Goal: Navigation & Orientation: Find specific page/section

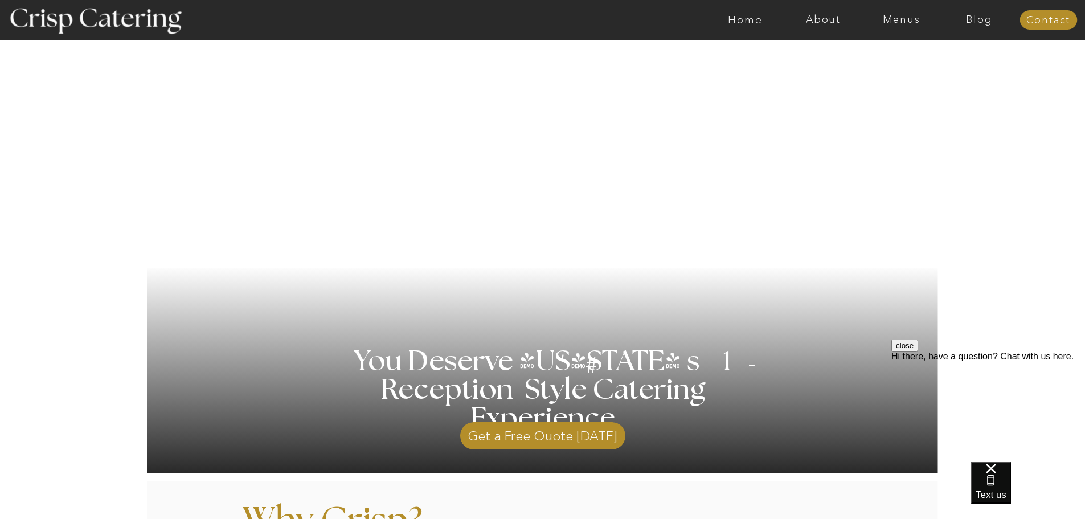
click at [918, 351] on button "close" at bounding box center [904, 345] width 27 height 12
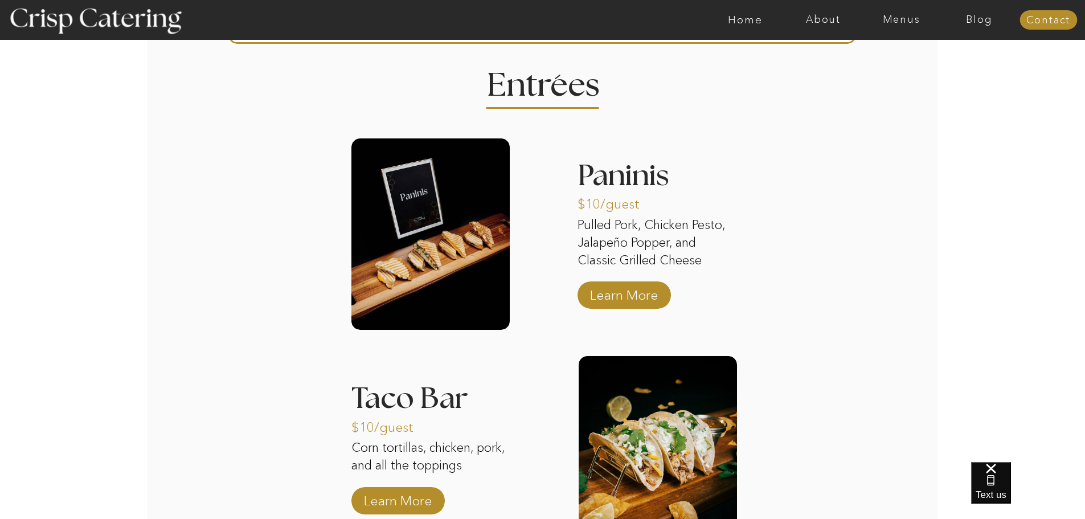
scroll to position [1310, 0]
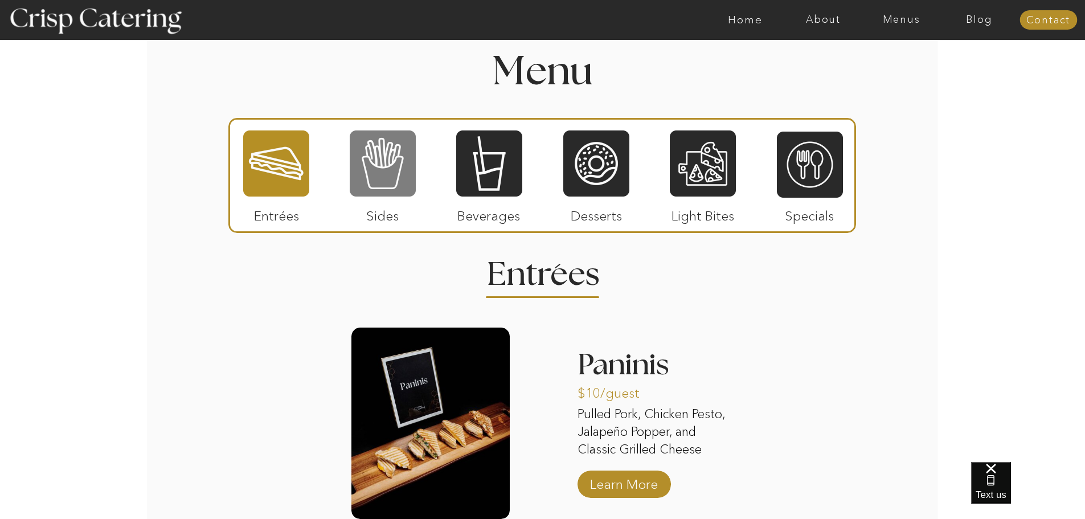
click at [397, 169] on div at bounding box center [383, 163] width 66 height 68
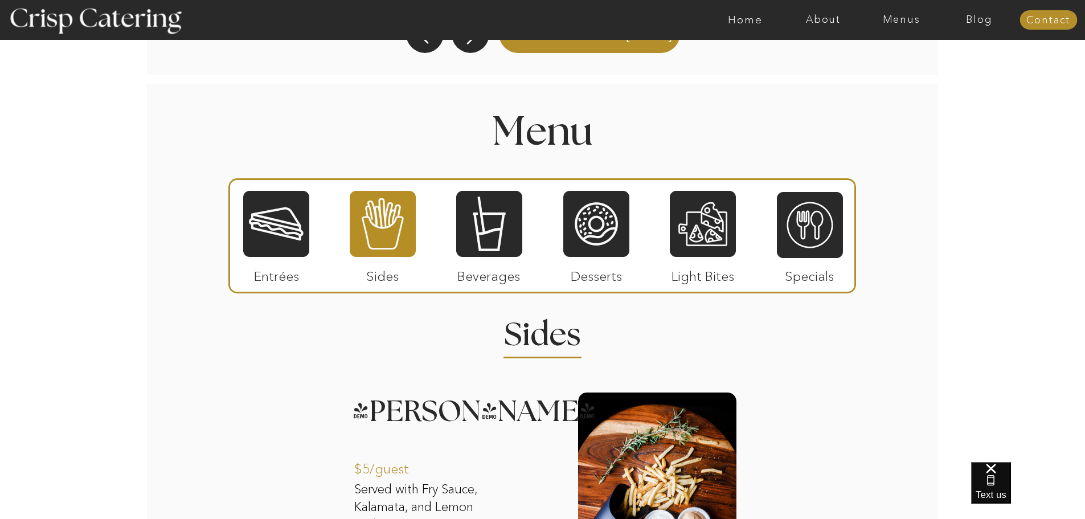
scroll to position [1196, 0]
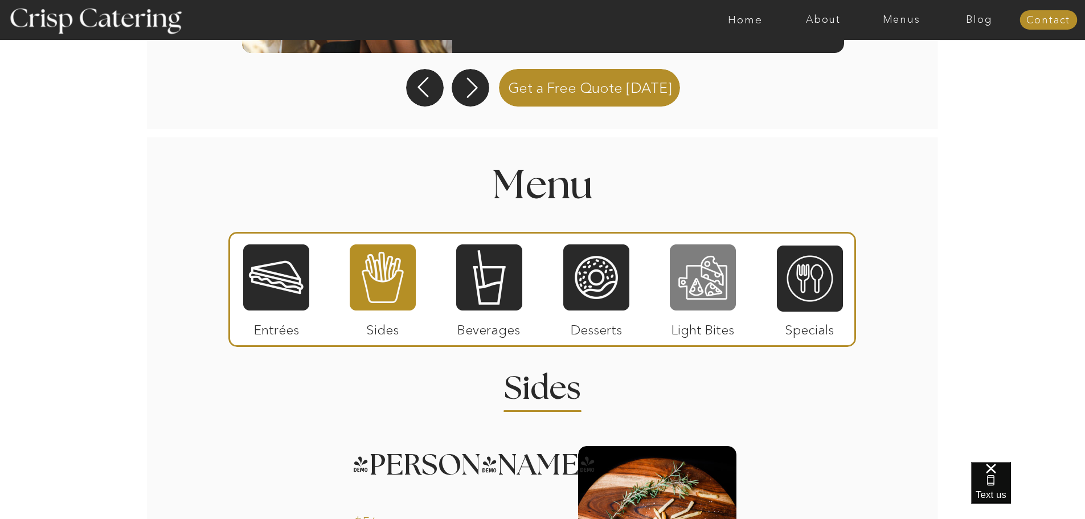
click at [698, 275] on div at bounding box center [703, 277] width 66 height 68
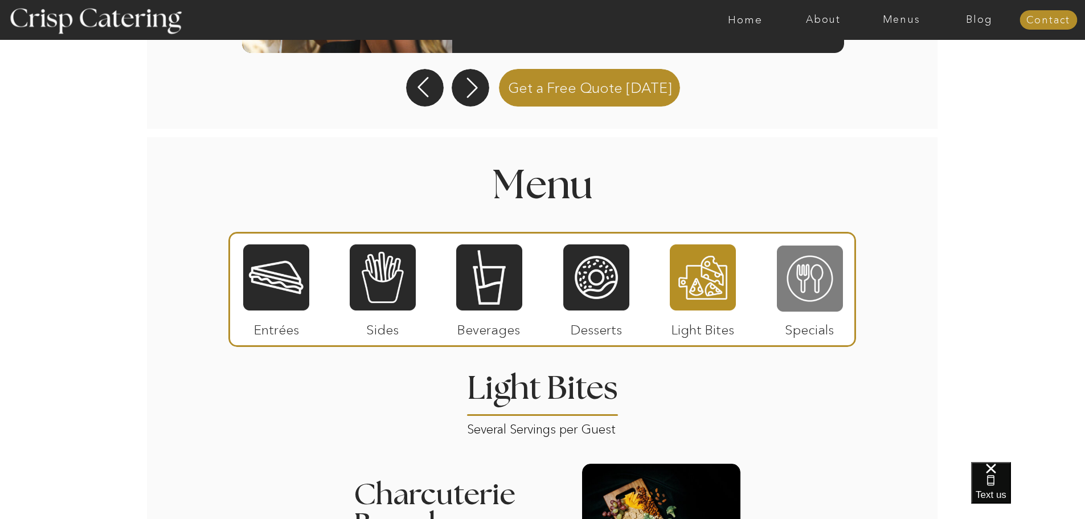
click at [813, 273] on div at bounding box center [810, 278] width 66 height 68
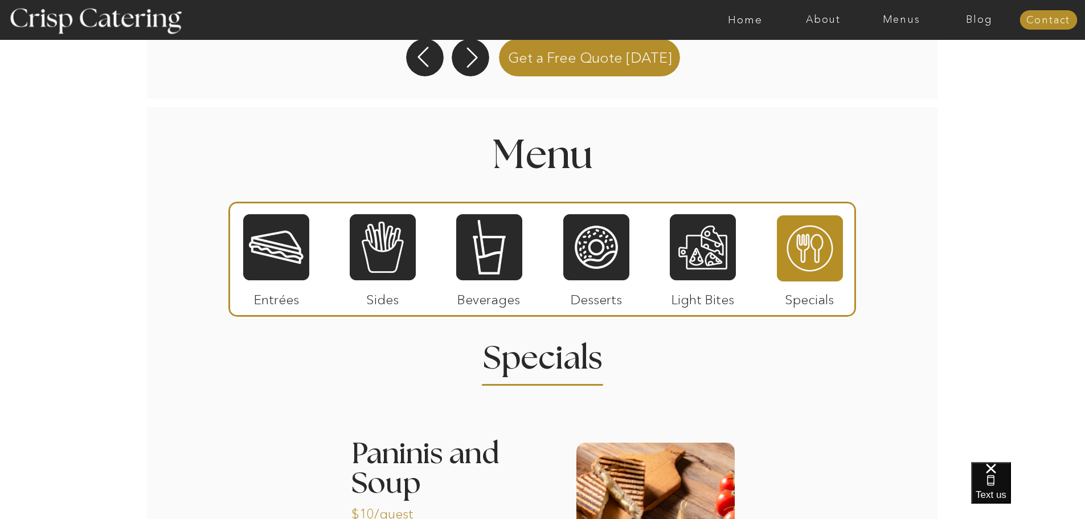
scroll to position [1207, 0]
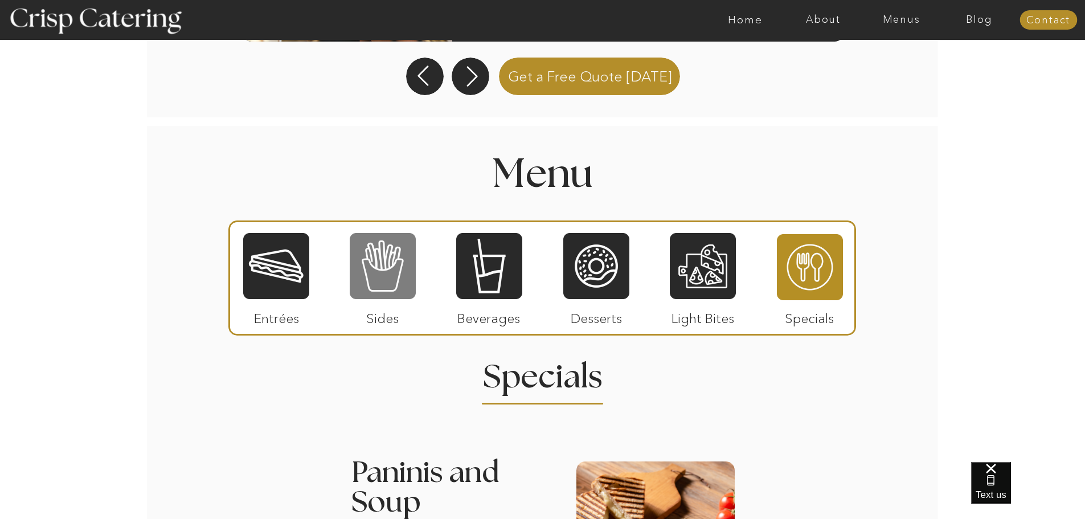
click at [375, 266] on div at bounding box center [383, 266] width 66 height 68
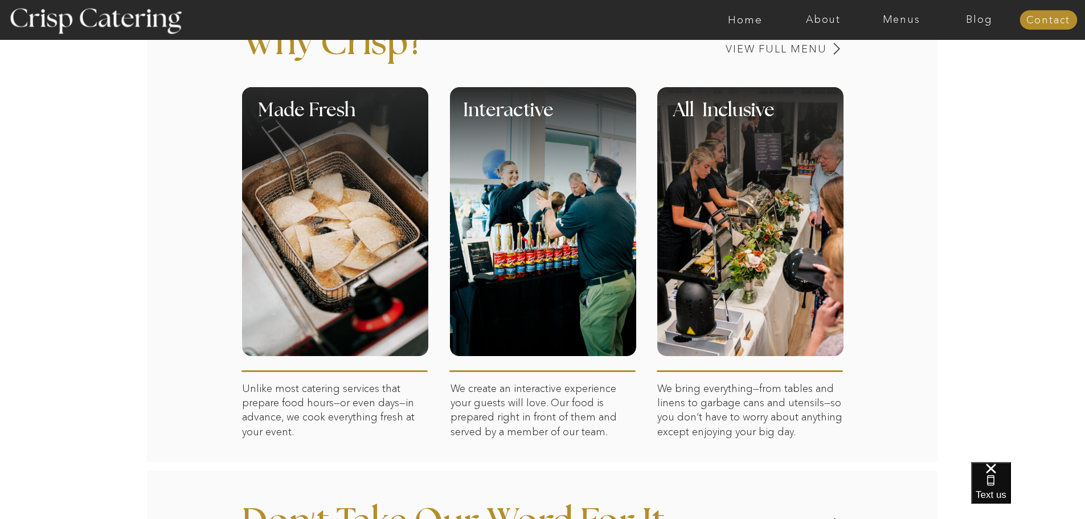
scroll to position [478, 0]
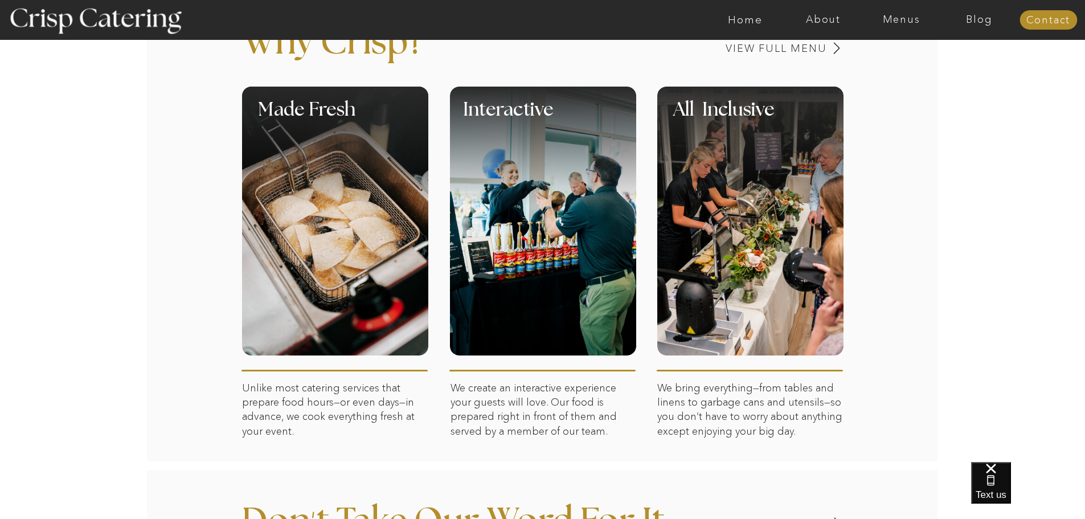
click at [753, 264] on div at bounding box center [750, 221] width 186 height 269
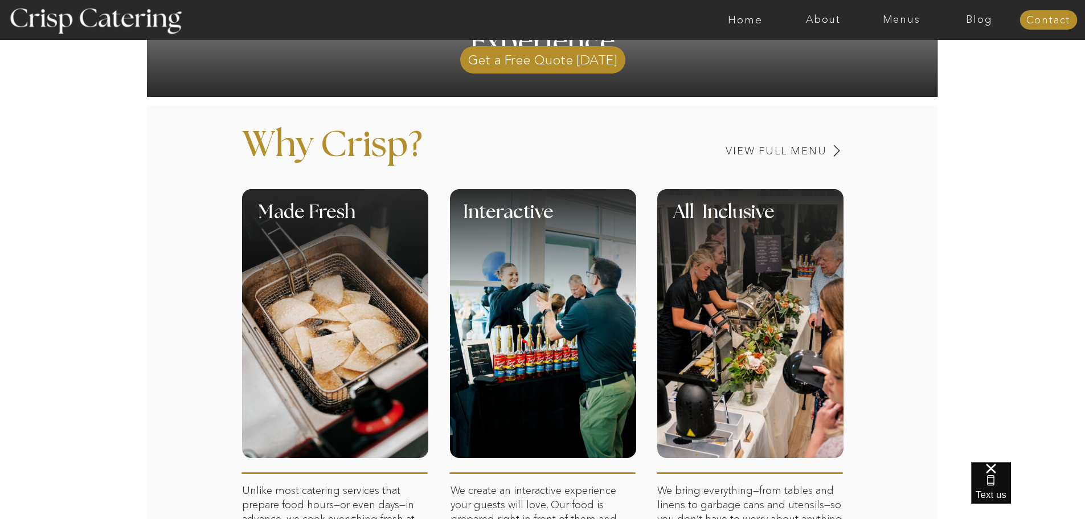
scroll to position [251, 0]
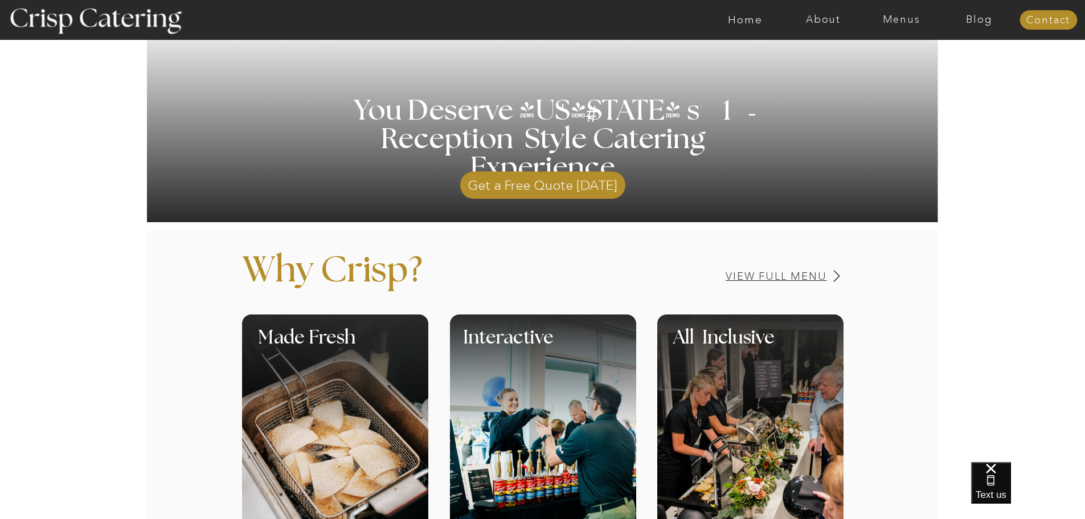
click at [769, 277] on h3 "View Full Menu" at bounding box center [736, 276] width 181 height 11
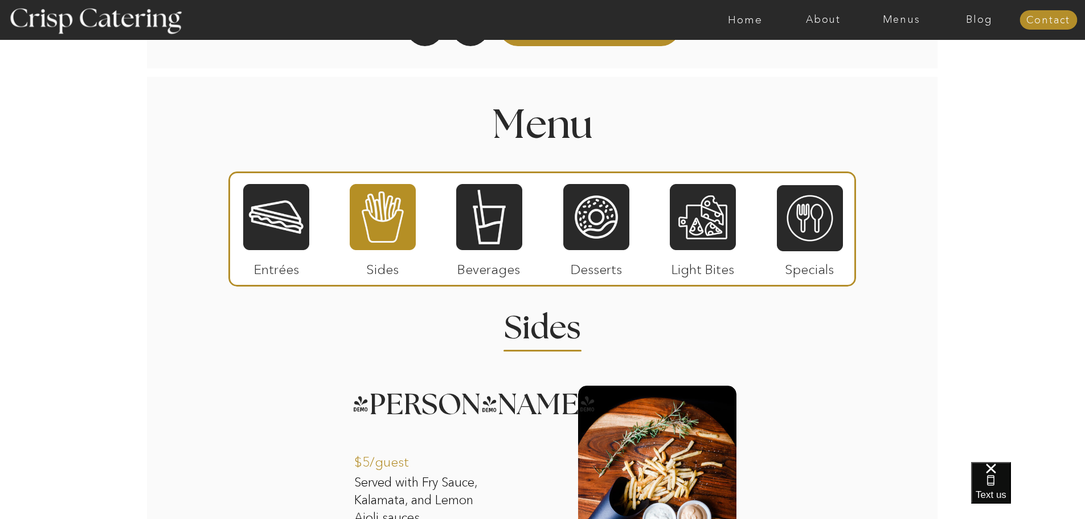
scroll to position [1088, 0]
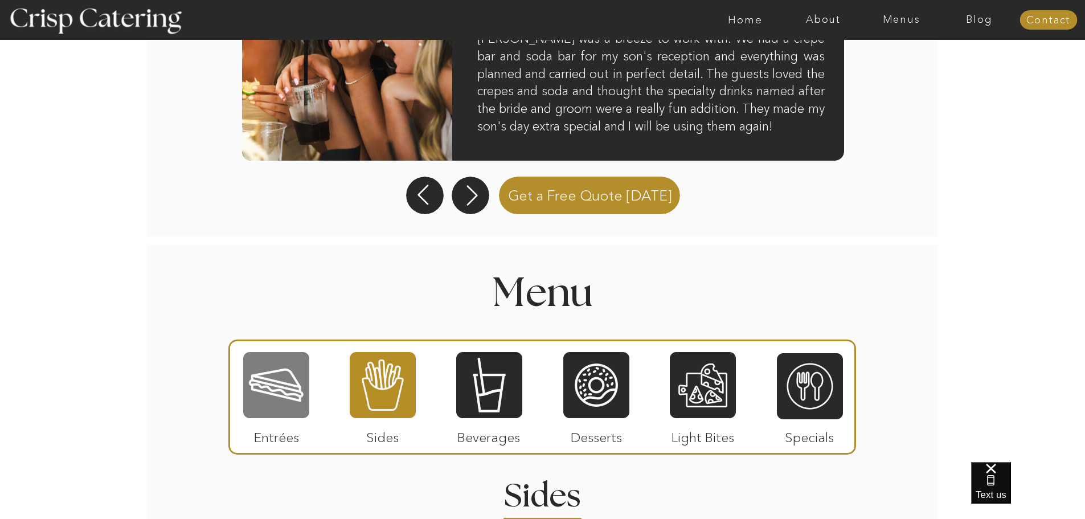
click at [253, 397] on div at bounding box center [276, 385] width 66 height 68
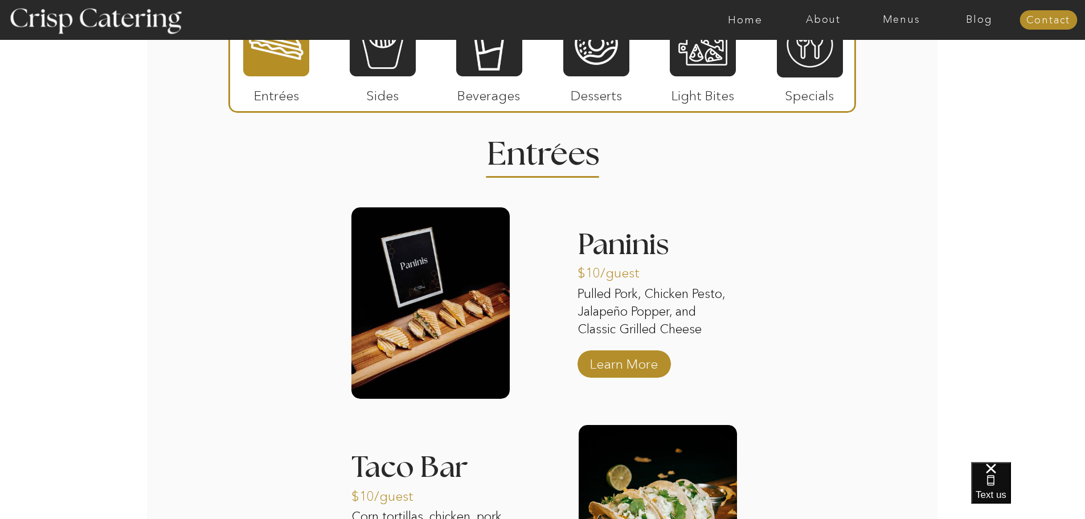
scroll to position [1259, 0]
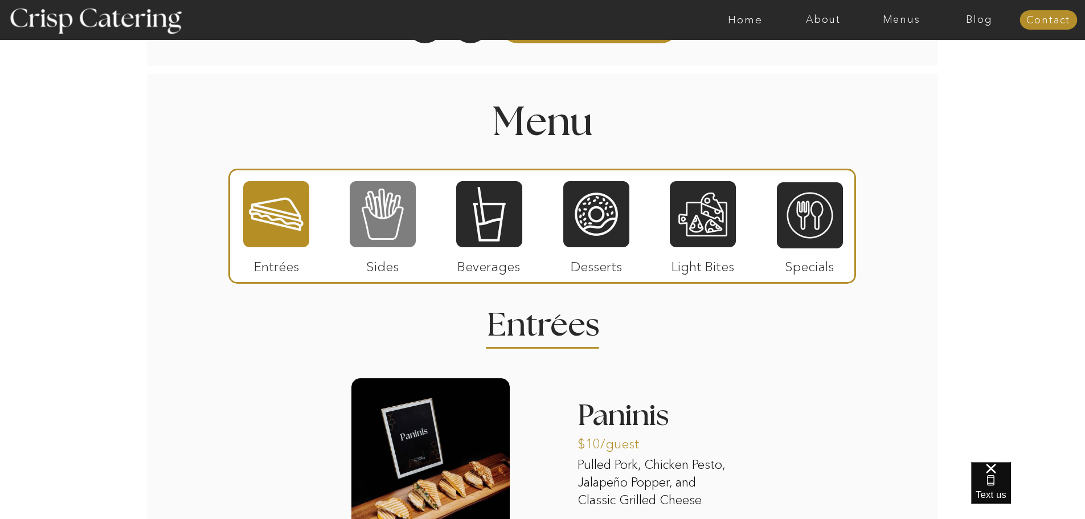
click at [392, 225] on div at bounding box center [383, 214] width 66 height 68
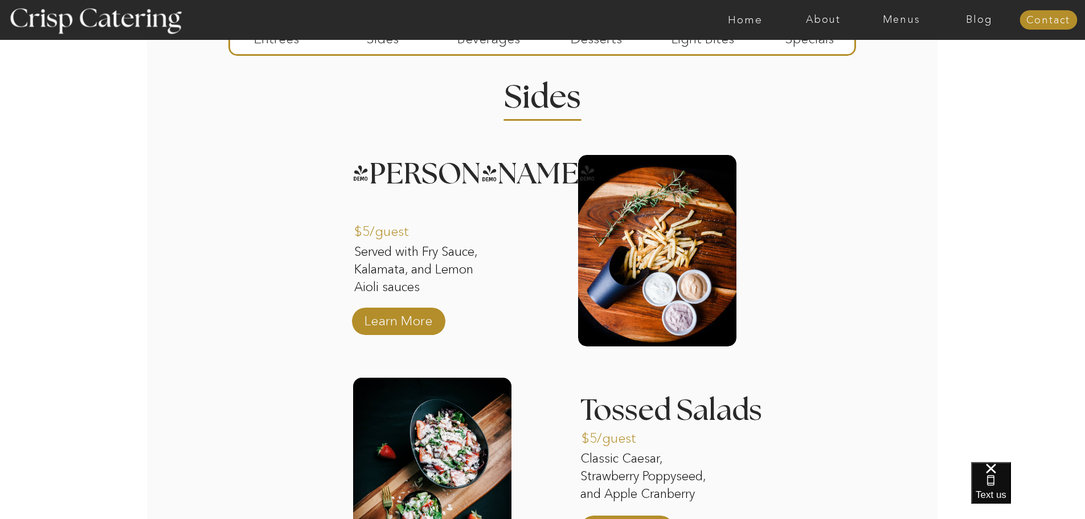
scroll to position [1088, 0]
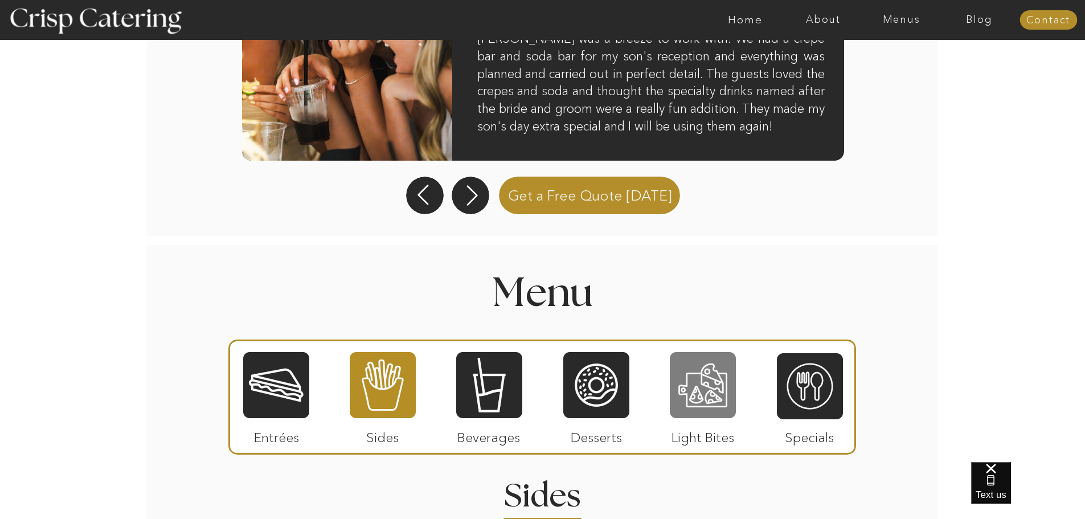
click at [695, 397] on div at bounding box center [703, 385] width 66 height 68
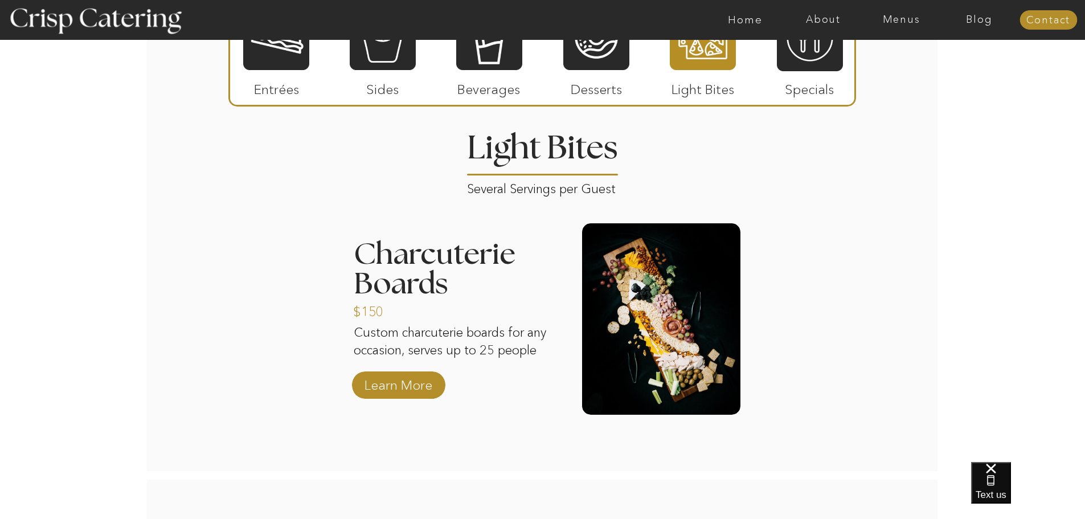
scroll to position [1544, 0]
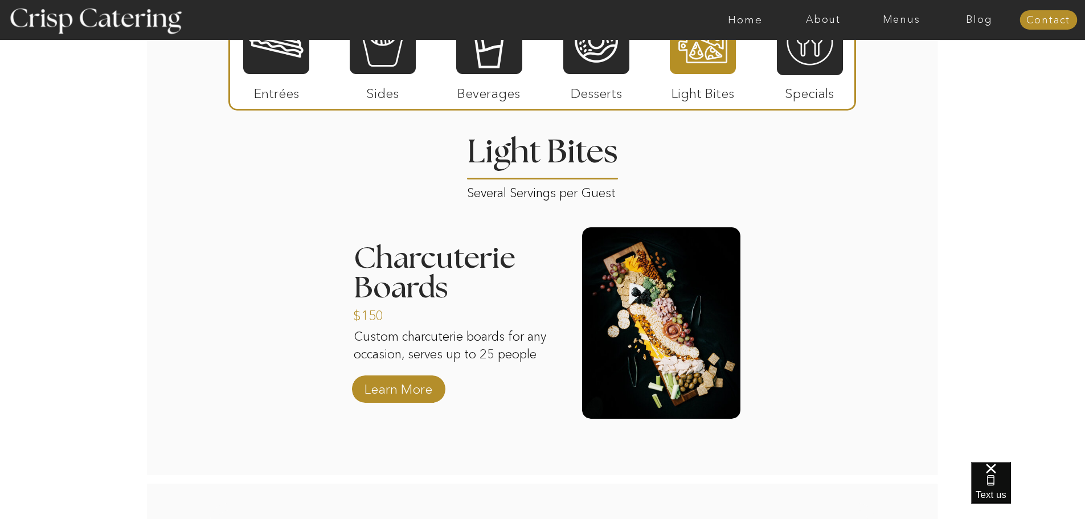
scroll to position [1202, 0]
